Goal: Information Seeking & Learning: Learn about a topic

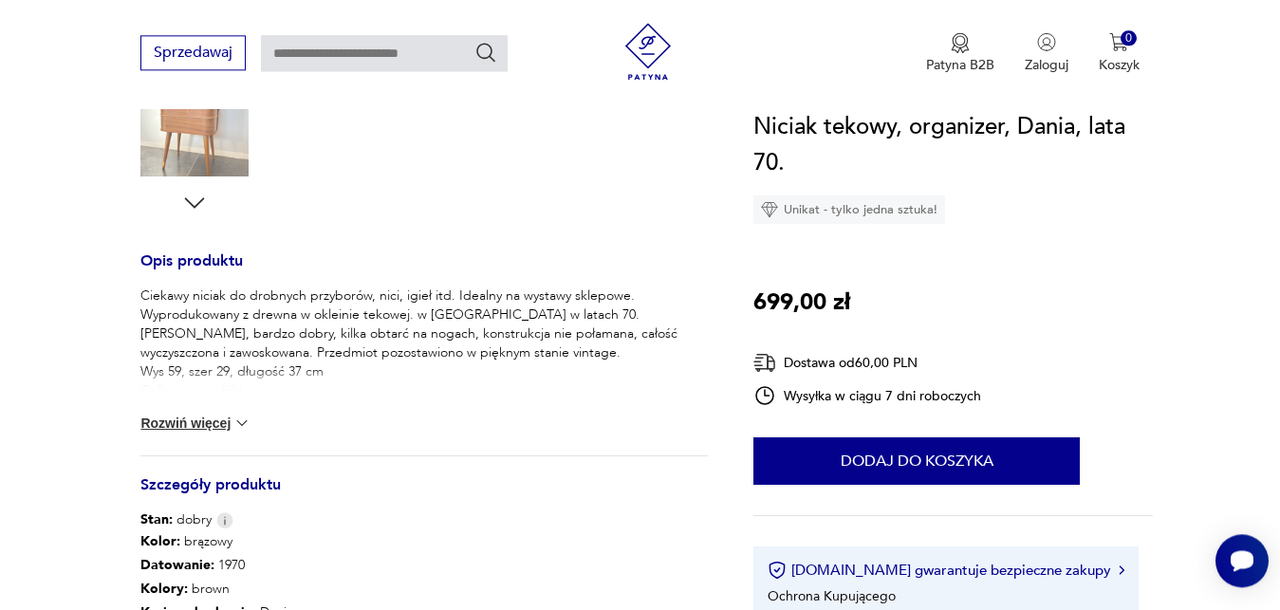
scroll to position [774, 0]
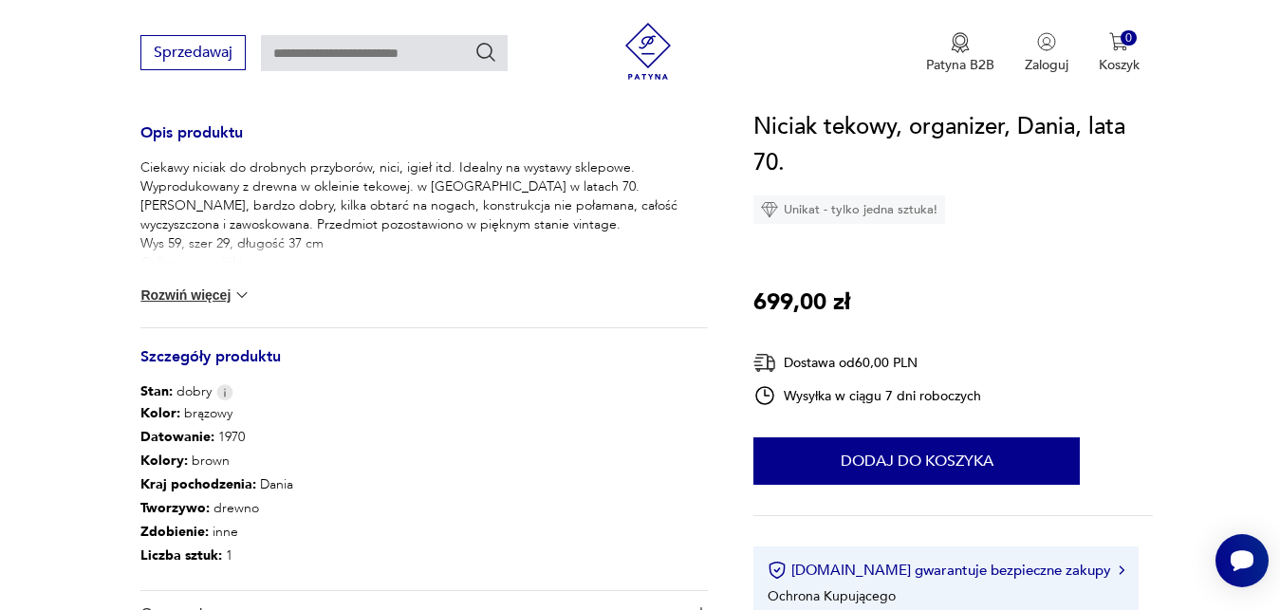
click at [240, 296] on img at bounding box center [242, 295] width 19 height 19
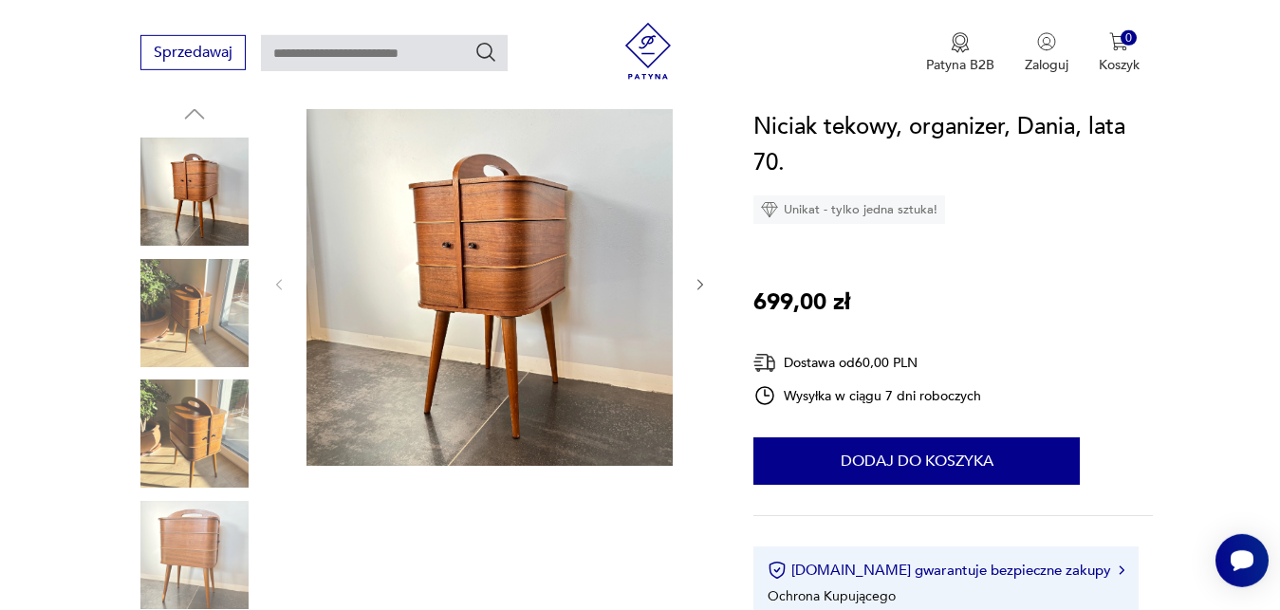
scroll to position [194, 0]
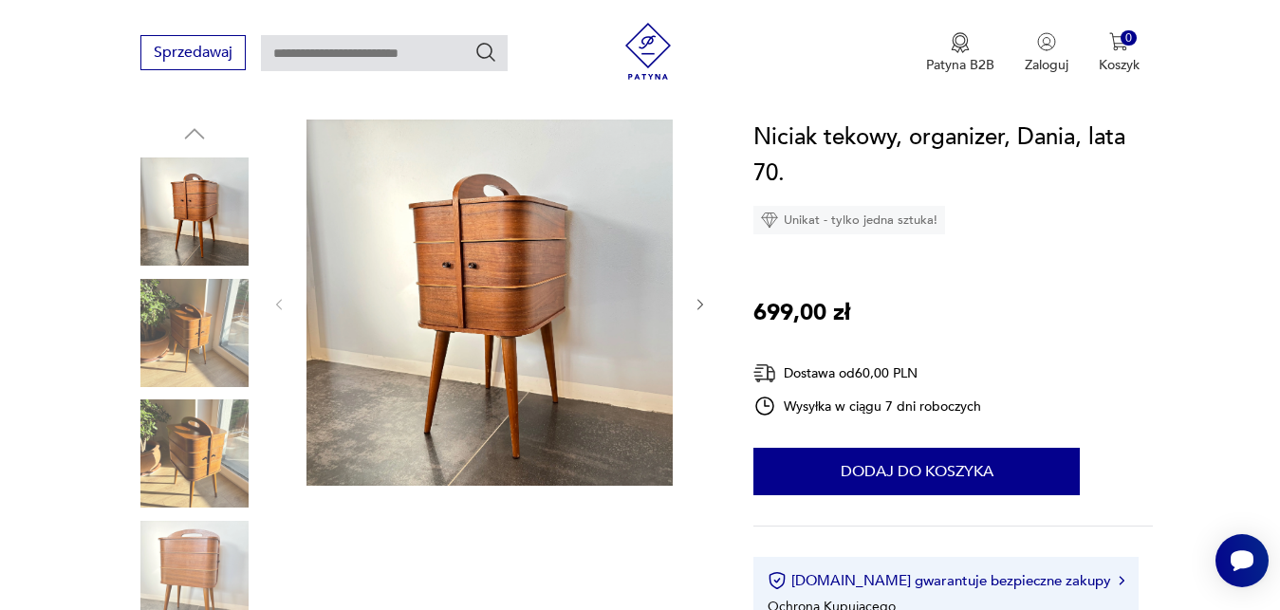
click at [699, 305] on icon "button" at bounding box center [701, 305] width 16 height 16
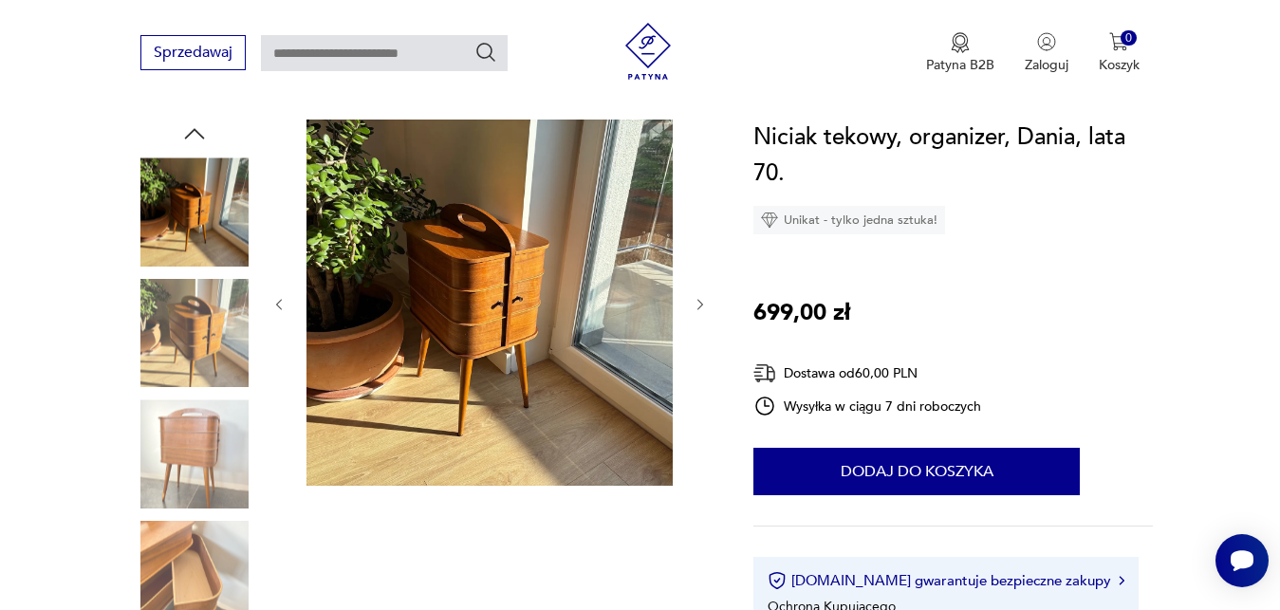
click at [699, 305] on icon "button" at bounding box center [701, 305] width 16 height 16
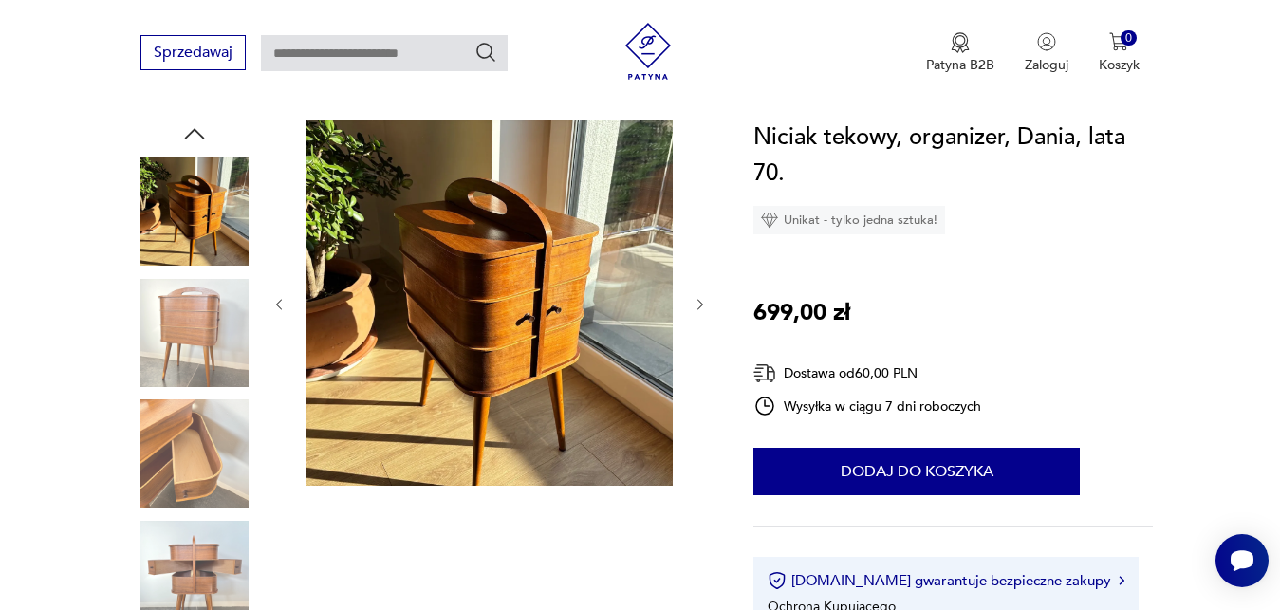
click at [699, 305] on icon "button" at bounding box center [701, 305] width 16 height 16
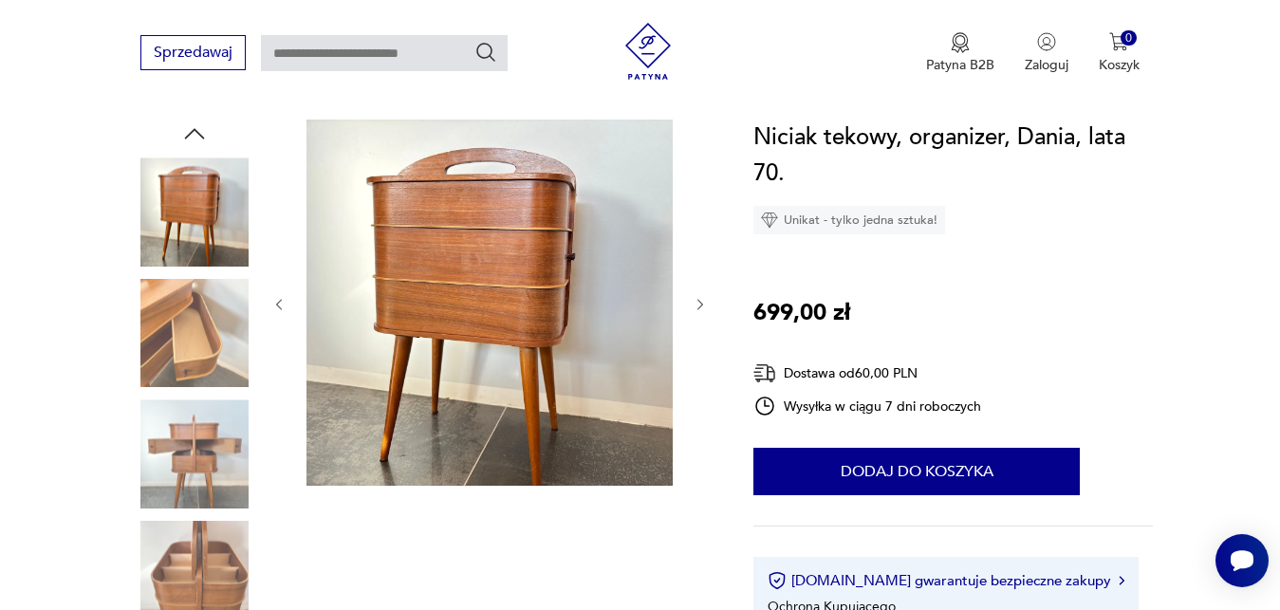
click at [699, 305] on icon "button" at bounding box center [701, 305] width 16 height 16
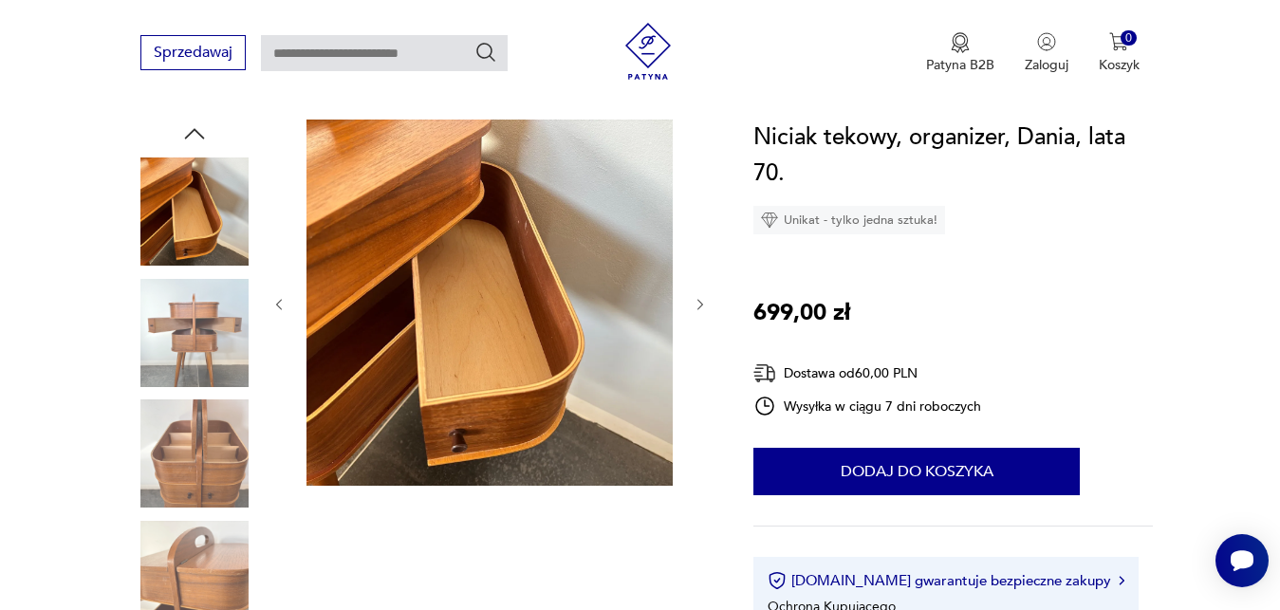
click at [699, 305] on icon "button" at bounding box center [701, 305] width 16 height 16
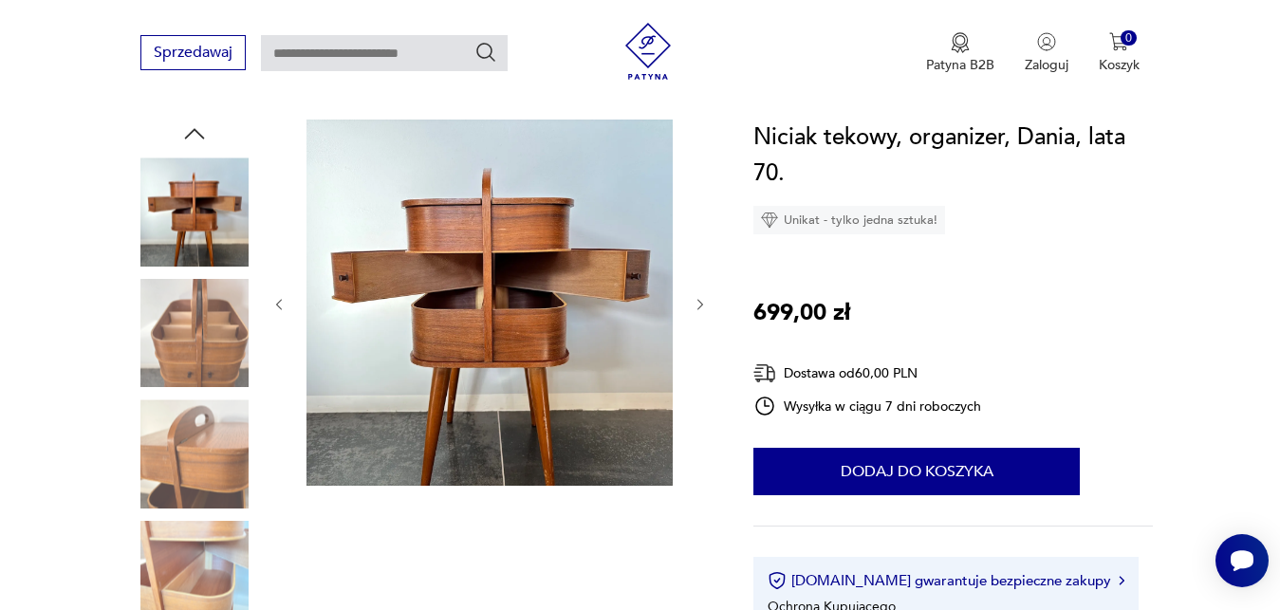
click at [699, 305] on icon "button" at bounding box center [701, 305] width 16 height 16
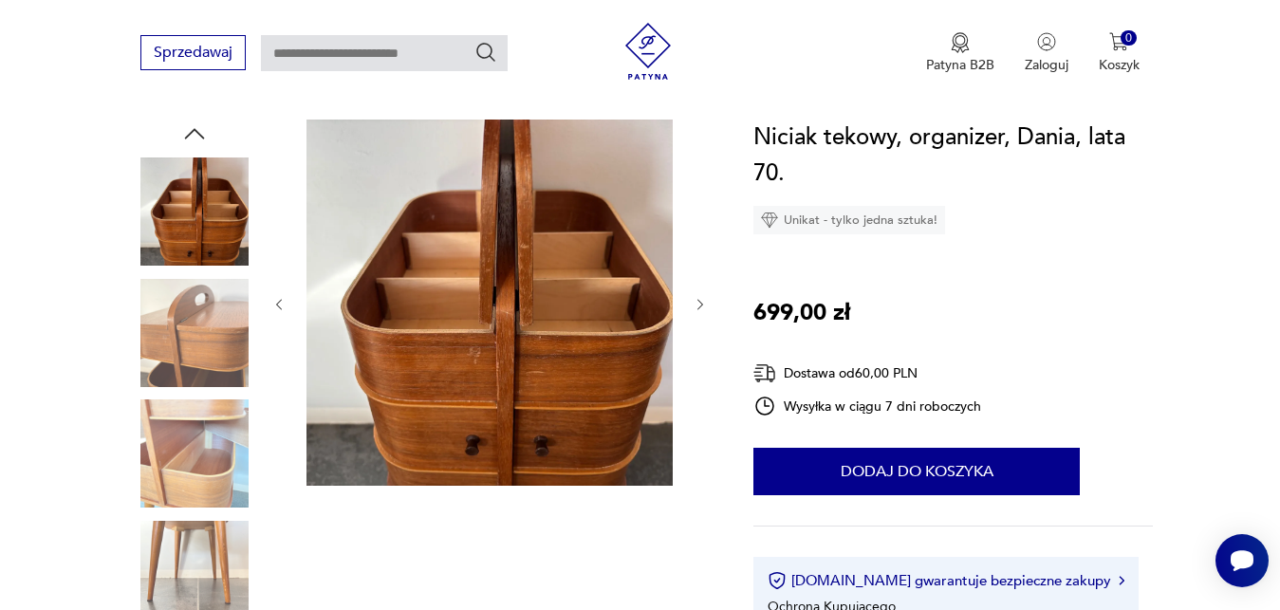
click at [699, 305] on icon "button" at bounding box center [701, 305] width 16 height 16
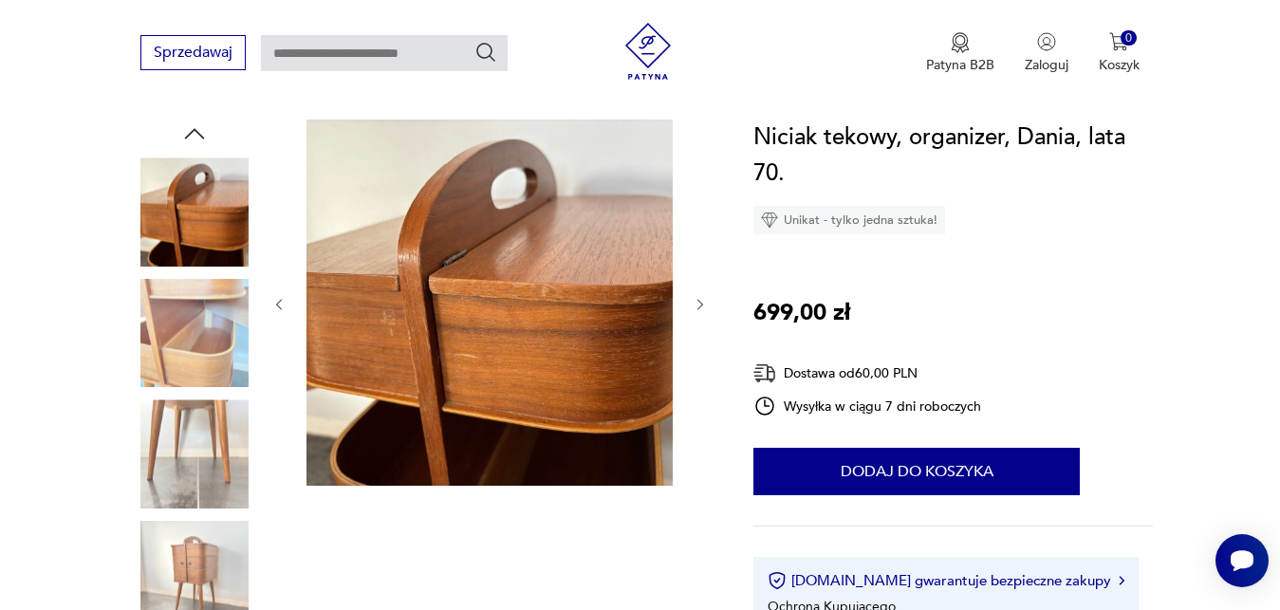
click at [699, 305] on icon "button" at bounding box center [701, 305] width 16 height 16
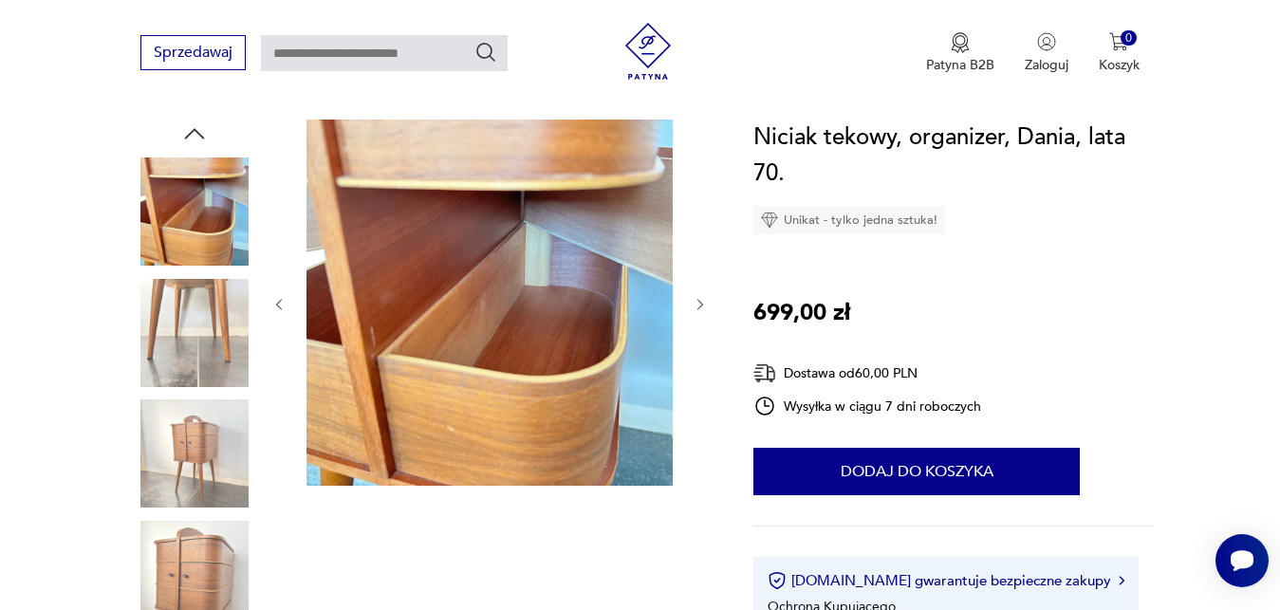
click at [699, 305] on icon "button" at bounding box center [701, 305] width 16 height 16
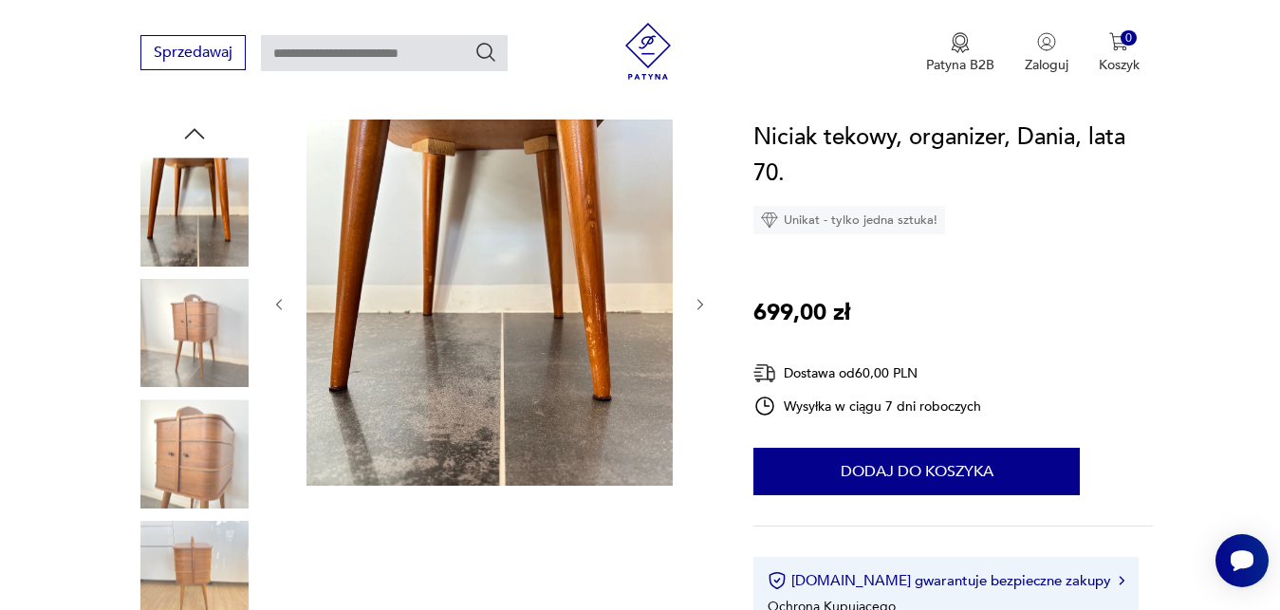
click at [699, 305] on icon "button" at bounding box center [701, 305] width 16 height 16
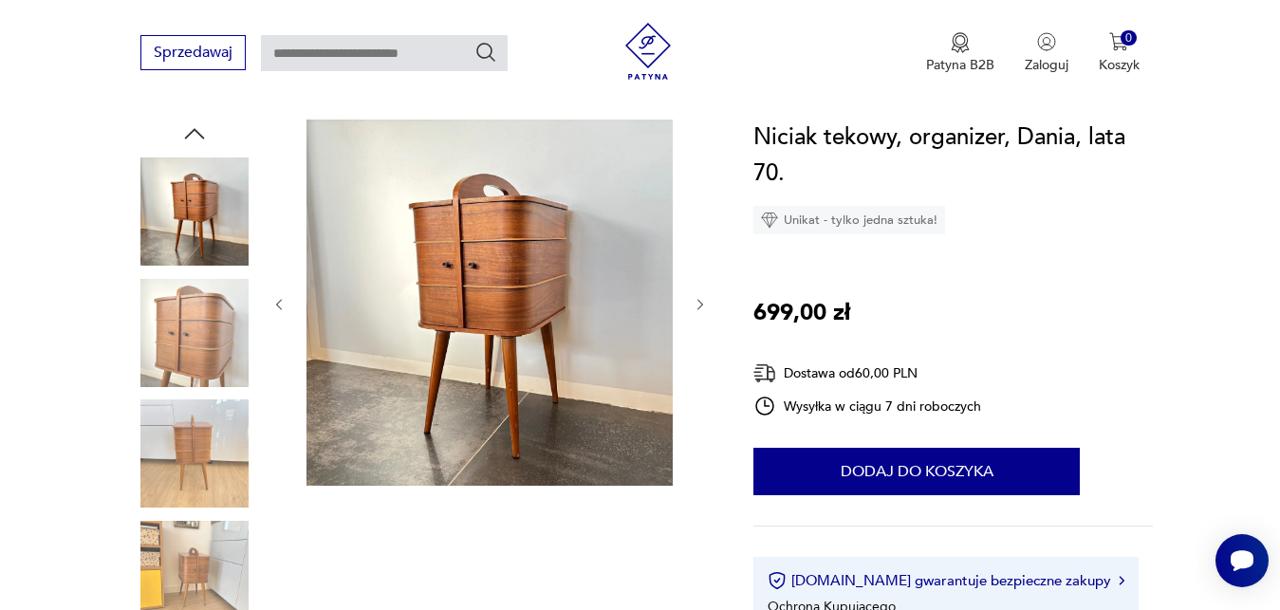
click at [699, 305] on icon "button" at bounding box center [701, 305] width 16 height 16
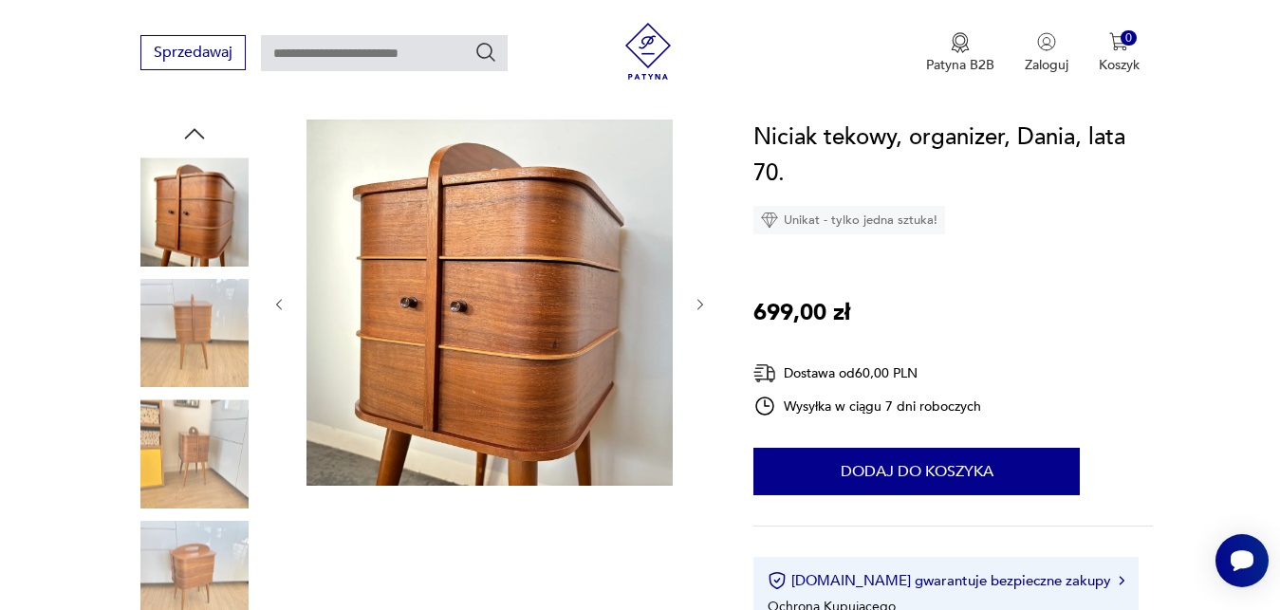
click at [699, 305] on icon "button" at bounding box center [701, 305] width 16 height 16
